Goal: Download file/media

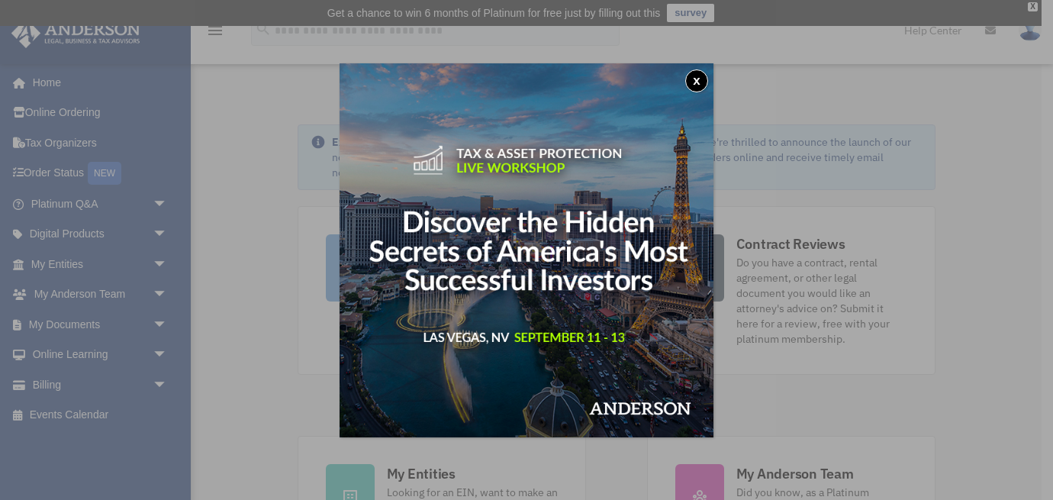
click at [695, 74] on button "x" at bounding box center [696, 80] width 23 height 23
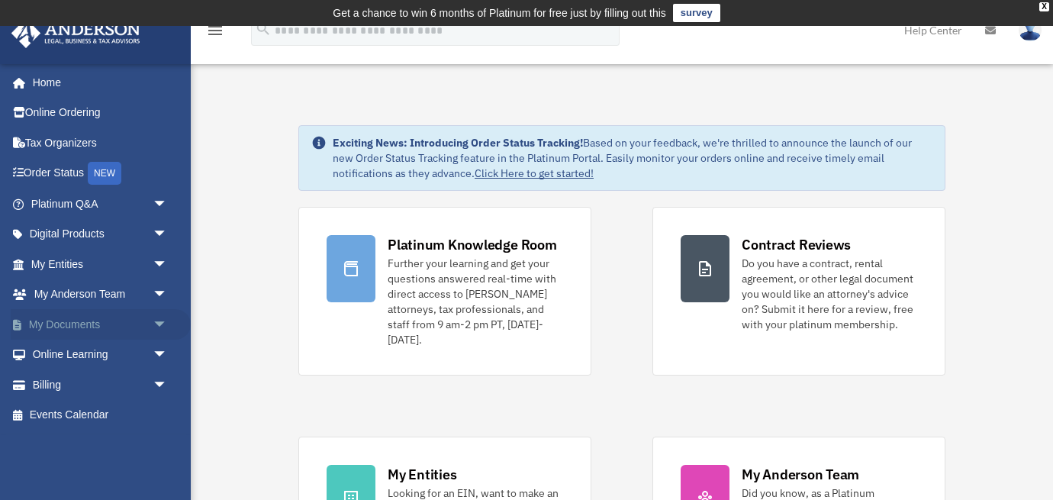
click at [153, 325] on span "arrow_drop_down" at bounding box center [168, 324] width 31 height 31
click at [59, 356] on link "Box" at bounding box center [105, 354] width 169 height 31
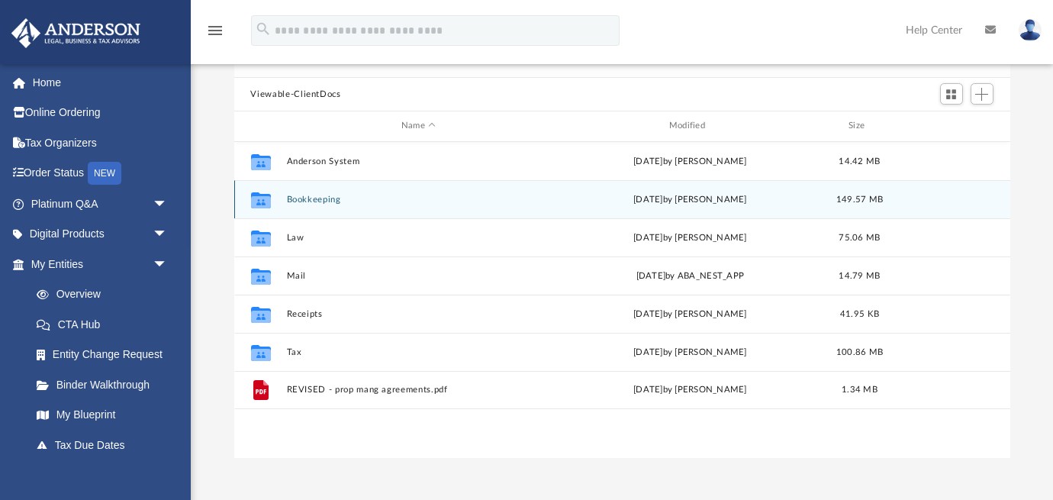
scroll to position [195, 0]
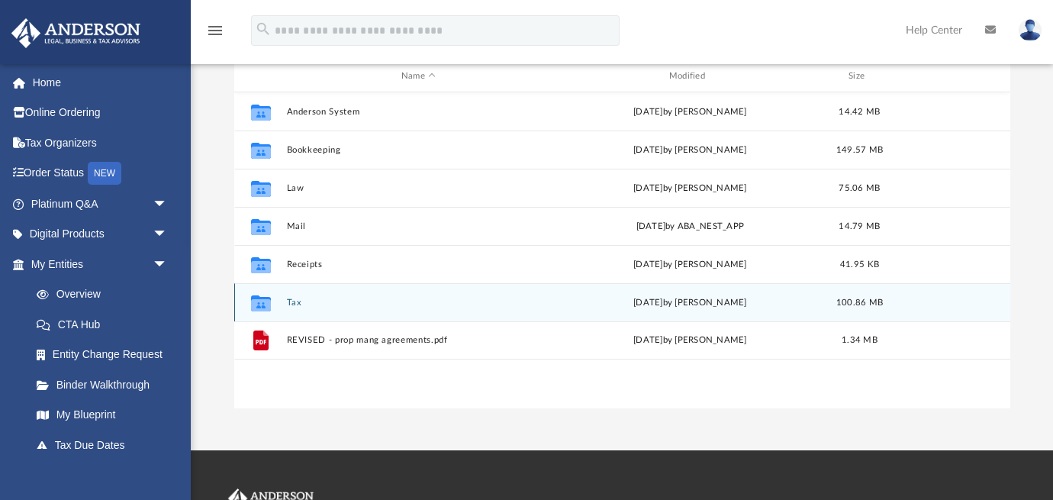
click at [292, 301] on button "Tax" at bounding box center [418, 302] width 265 height 10
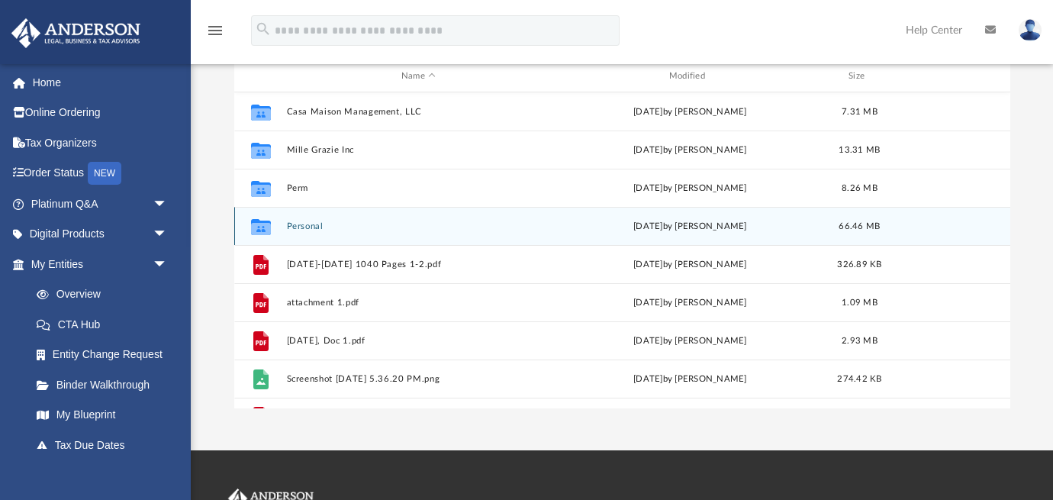
click at [294, 226] on button "Personal" at bounding box center [418, 226] width 265 height 10
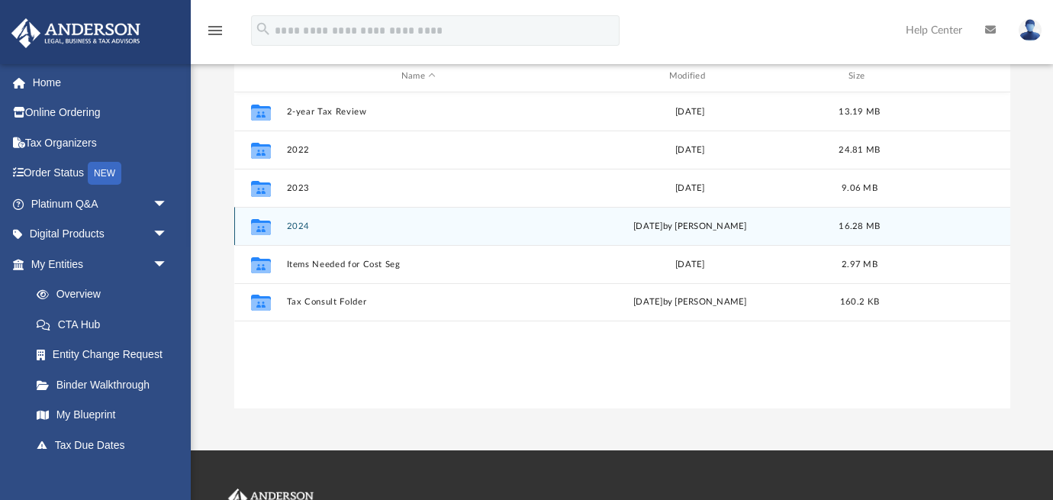
click at [294, 226] on button "2024" at bounding box center [418, 226] width 265 height 10
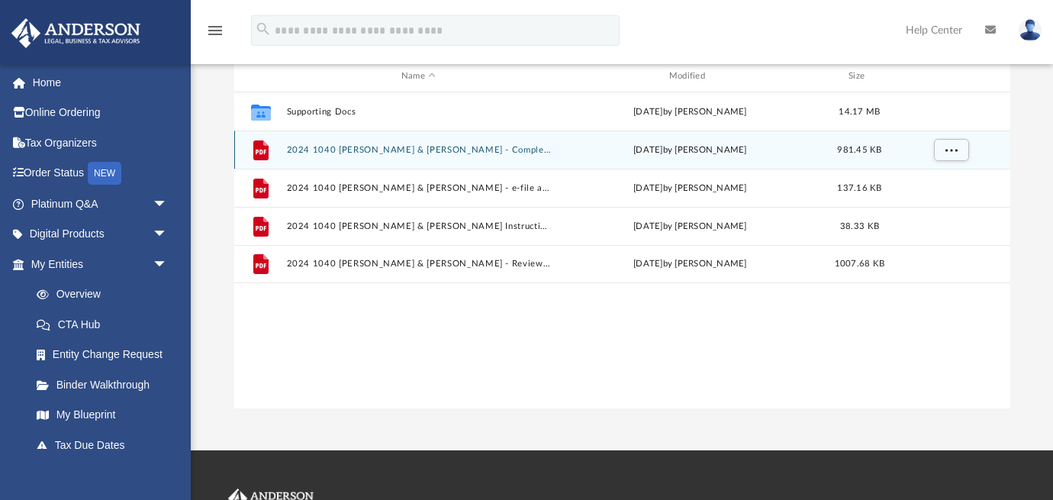
click at [365, 149] on button "2024 1040 [PERSON_NAME] & [PERSON_NAME] - Completed Copy.pdf" at bounding box center [418, 150] width 265 height 10
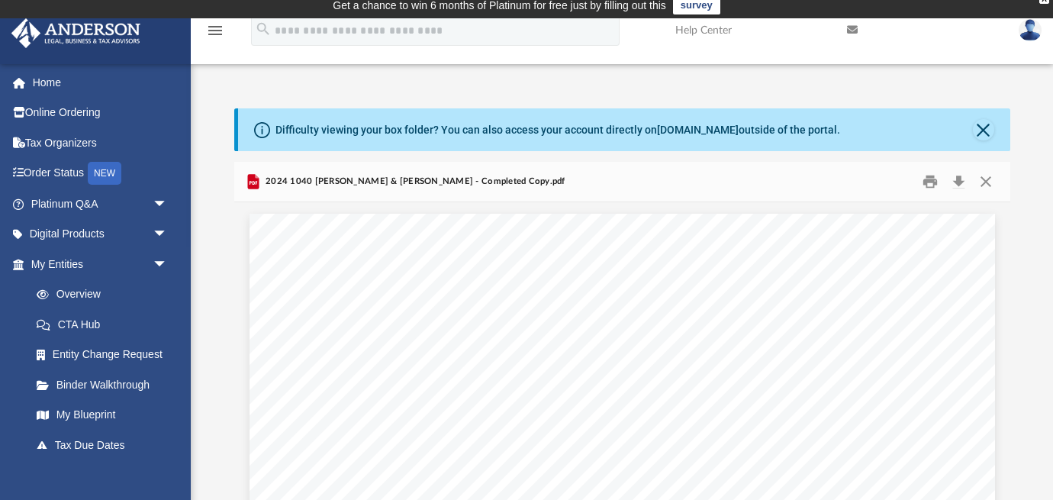
scroll to position [0, 0]
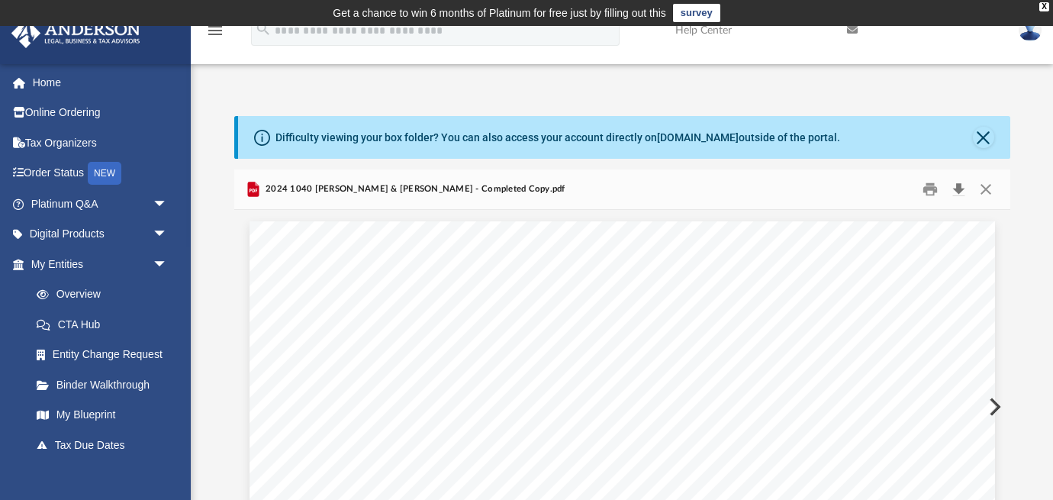
click at [959, 186] on button "Download" at bounding box center [958, 190] width 27 height 24
